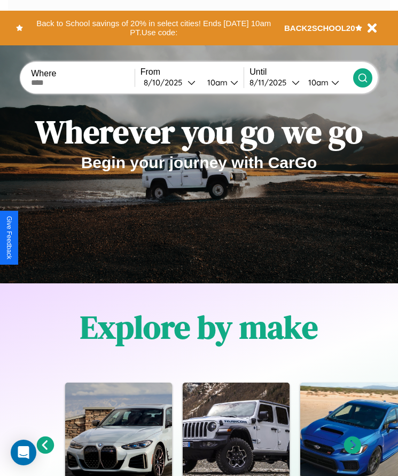
scroll to position [1393, 0]
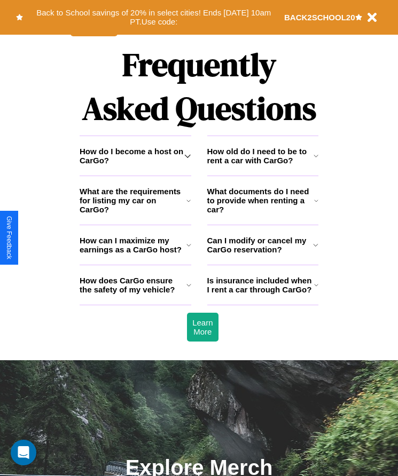
click at [316, 249] on icon at bounding box center [315, 245] width 5 height 9
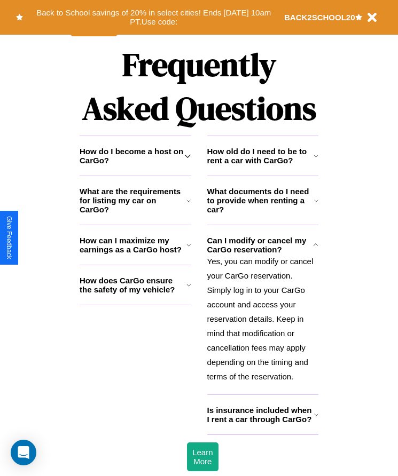
click at [135, 165] on h3 "How do I become a host on CarGo?" at bounding box center [132, 156] width 105 height 18
click at [316, 205] on icon at bounding box center [316, 201] width 4 height 9
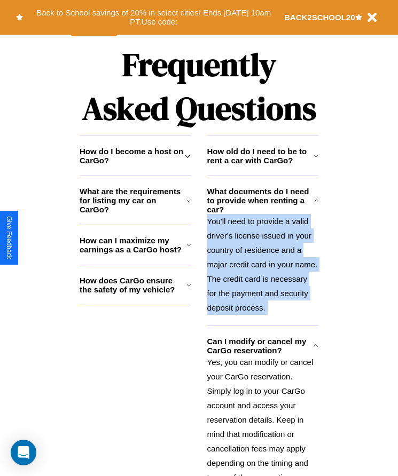
click at [316, 205] on icon at bounding box center [316, 201] width 4 height 9
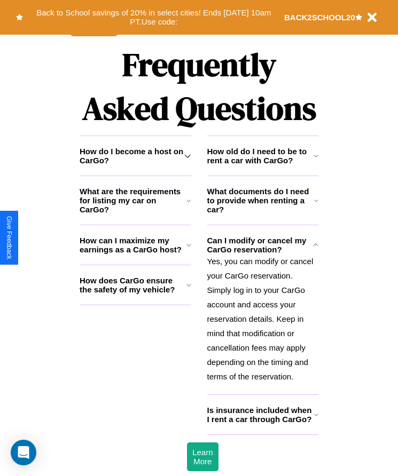
click at [189, 289] on icon at bounding box center [188, 285] width 5 height 9
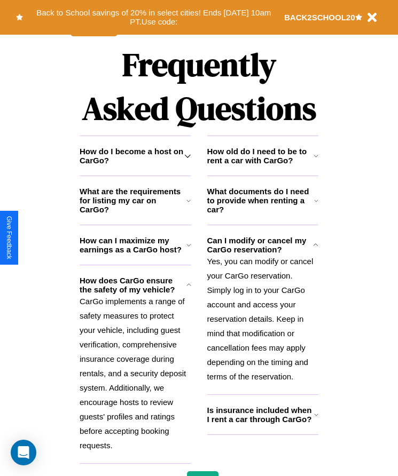
click at [187, 160] on icon at bounding box center [187, 156] width 6 height 9
